Goal: Navigation & Orientation: Find specific page/section

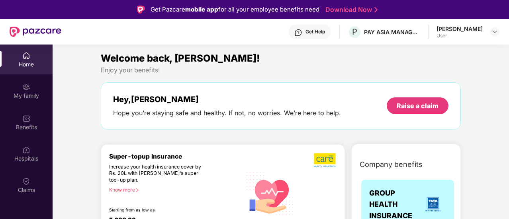
scroll to position [45, 0]
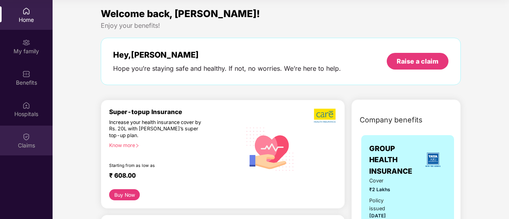
click at [28, 138] on img at bounding box center [26, 137] width 8 height 8
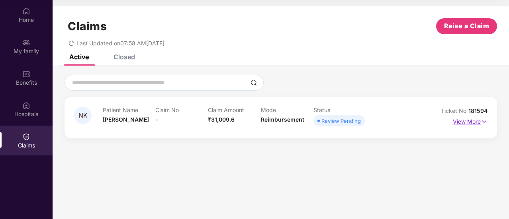
click at [474, 117] on p "View More" at bounding box center [470, 120] width 35 height 11
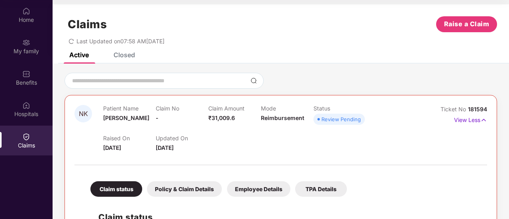
scroll to position [0, 0]
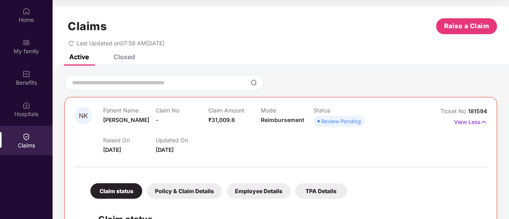
click at [71, 41] on icon "redo" at bounding box center [71, 43] width 5 height 5
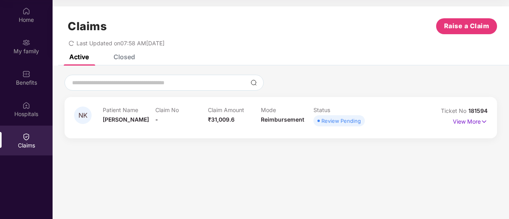
click at [71, 41] on icon "redo" at bounding box center [71, 43] width 5 height 5
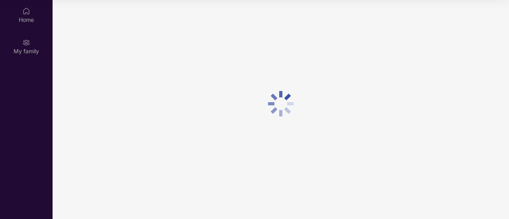
scroll to position [45, 0]
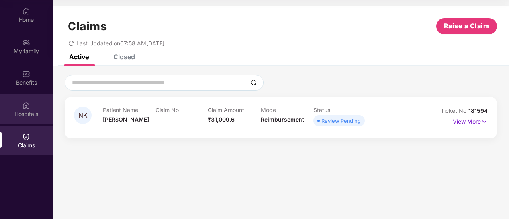
click at [22, 113] on div "Hospitals" at bounding box center [26, 114] width 53 height 8
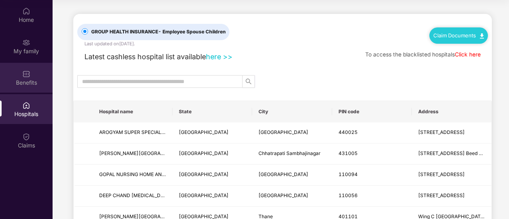
click at [25, 76] on img at bounding box center [26, 74] width 8 height 8
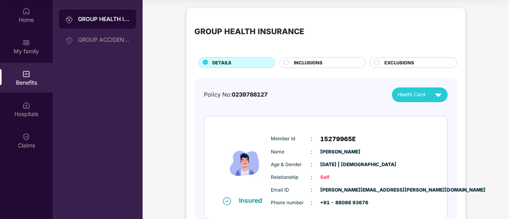
scroll to position [49, 0]
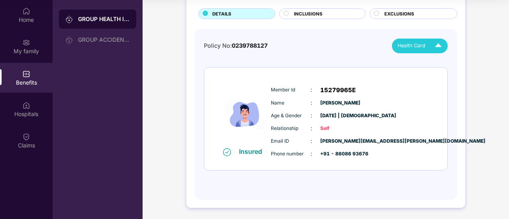
click at [413, 49] on span "Health Card" at bounding box center [411, 46] width 28 height 8
click at [413, 47] on span "Health Card" at bounding box center [411, 46] width 28 height 8
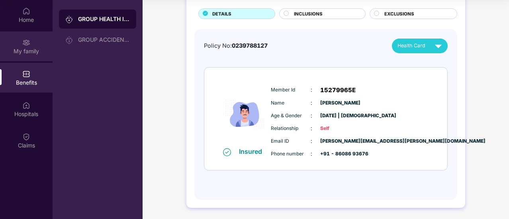
click at [24, 37] on div "My family" at bounding box center [26, 46] width 53 height 30
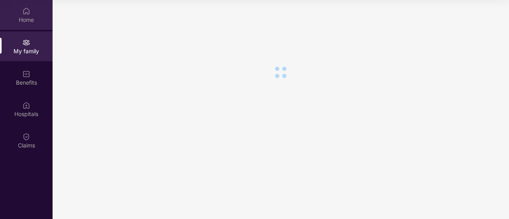
click at [24, 19] on div "Home" at bounding box center [26, 20] width 53 height 8
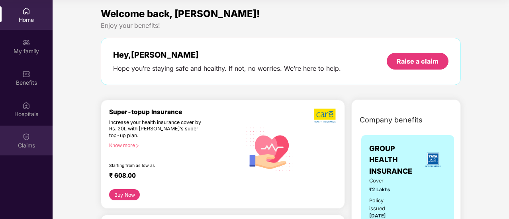
click at [19, 141] on div "Claims" at bounding box center [26, 141] width 53 height 30
